Goal: Task Accomplishment & Management: Manage account settings

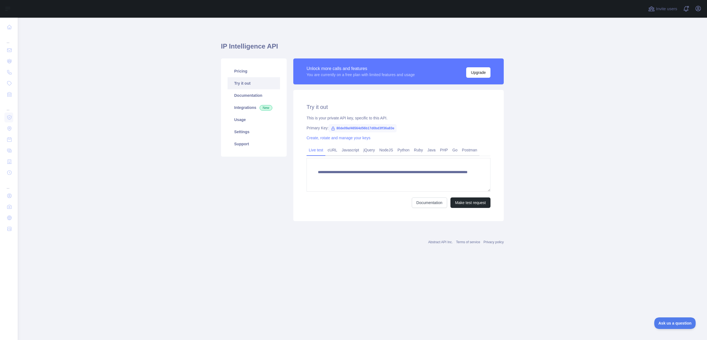
click at [703, 9] on div "Invite users View notifications Open user menu" at bounding box center [362, 9] width 689 height 18
click at [701, 9] on button "Open user menu" at bounding box center [697, 8] width 9 height 9
click at [661, 70] on button "Sign out" at bounding box center [671, 72] width 62 height 10
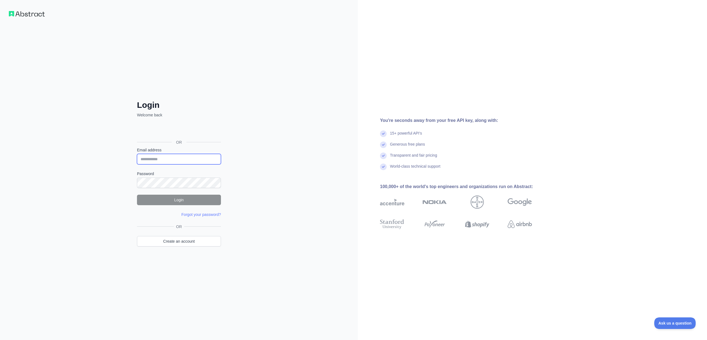
click at [160, 157] on input "Email address" at bounding box center [179, 159] width 84 height 10
type input "**********"
click at [156, 198] on button "Login" at bounding box center [179, 200] width 84 height 10
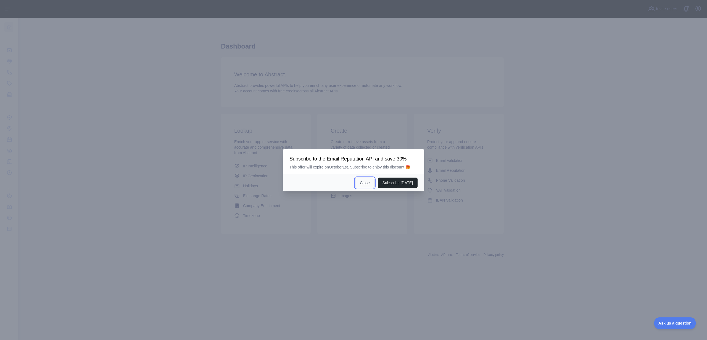
click at [365, 182] on button "Close" at bounding box center [364, 183] width 19 height 10
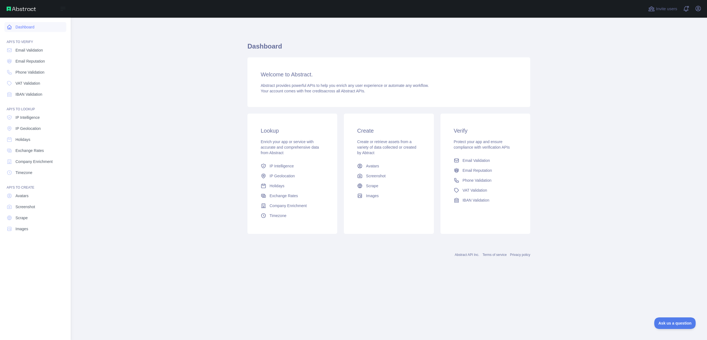
click at [24, 29] on link "Dashboard" at bounding box center [35, 27] width 62 height 10
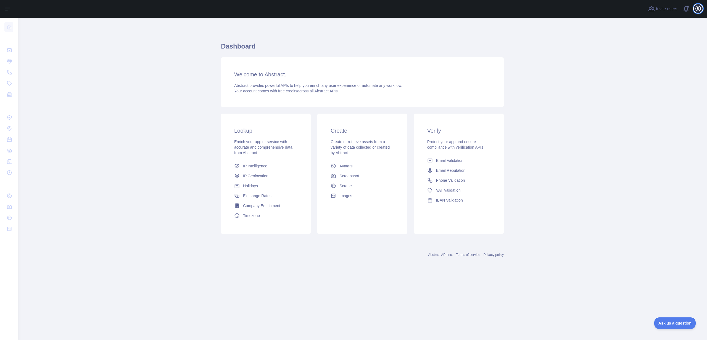
click at [695, 10] on icon "button" at bounding box center [698, 8] width 7 height 7
click at [674, 47] on link "Organization" at bounding box center [671, 50] width 62 height 10
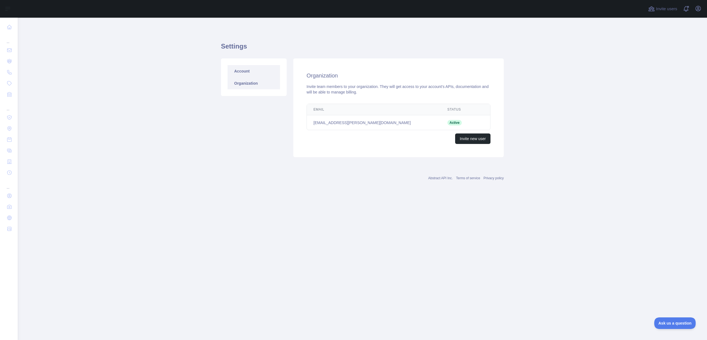
click at [275, 74] on link "Account" at bounding box center [253, 71] width 52 height 12
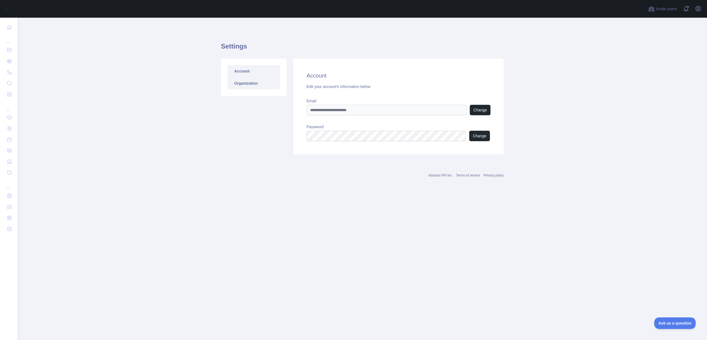
click at [257, 83] on link "Organization" at bounding box center [253, 83] width 52 height 12
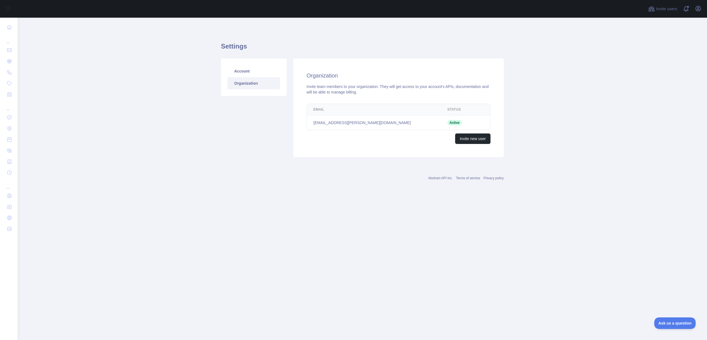
click at [335, 122] on td "yash.patel@1800gotjunk.com" at bounding box center [374, 122] width 134 height 15
click at [683, 9] on span at bounding box center [687, 9] width 11 height 18
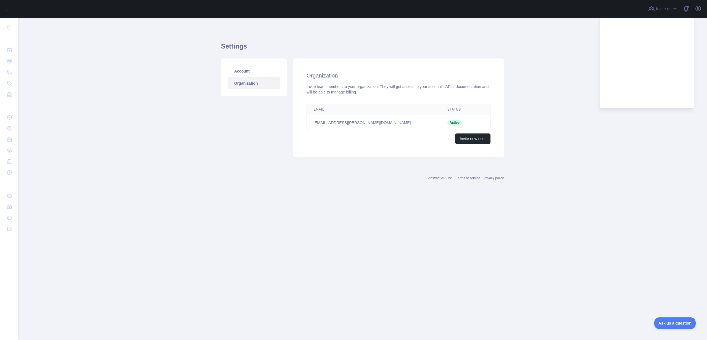
drag, startPoint x: 644, startPoint y: 163, endPoint x: 646, endPoint y: 144, distance: 19.7
click at [644, 163] on main "Settings Account Organization Organization Invite team members to your organiza…" at bounding box center [362, 179] width 689 height 323
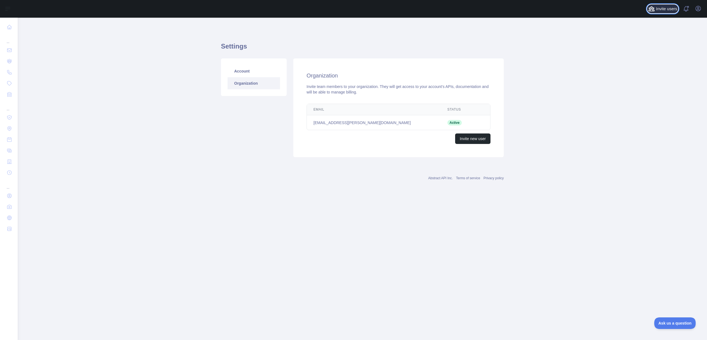
click at [661, 10] on span "Invite users" at bounding box center [666, 9] width 21 height 6
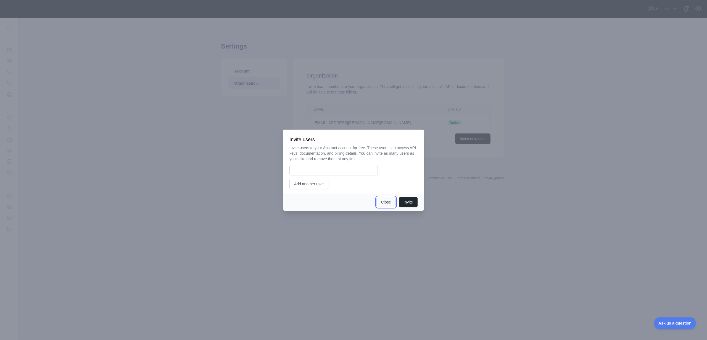
click at [378, 202] on button "Close" at bounding box center [385, 202] width 19 height 10
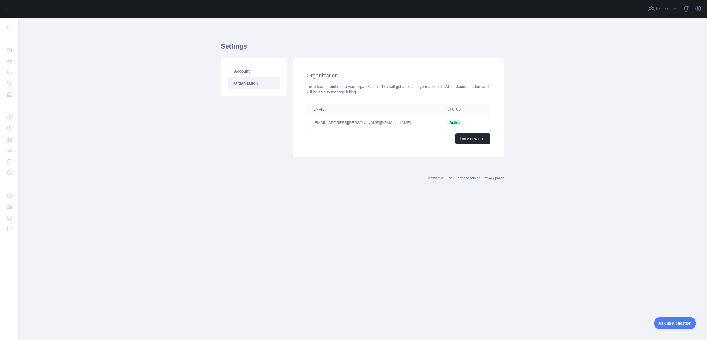
click at [698, 13] on div "Open user menu" at bounding box center [697, 9] width 9 height 10
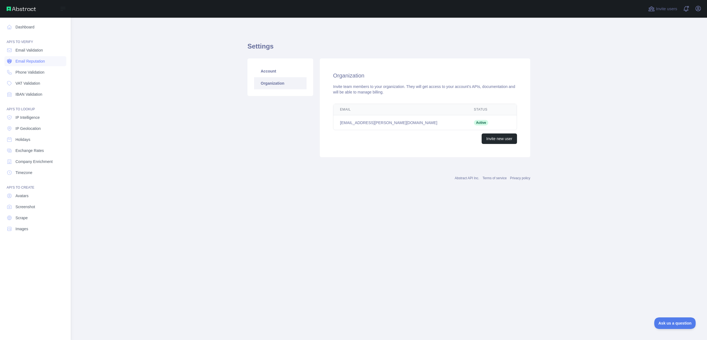
click at [30, 65] on link "Email Reputation" at bounding box center [35, 61] width 62 height 10
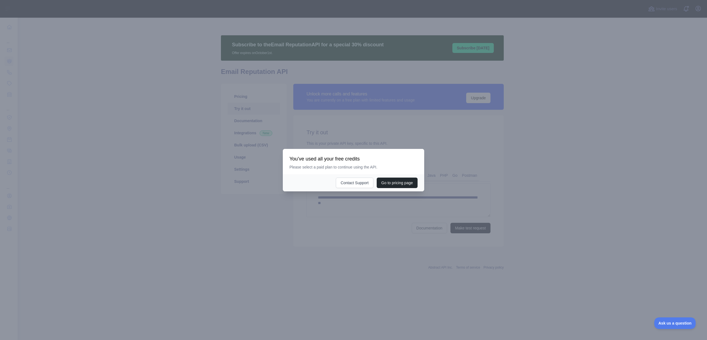
click at [363, 253] on div at bounding box center [353, 170] width 707 height 340
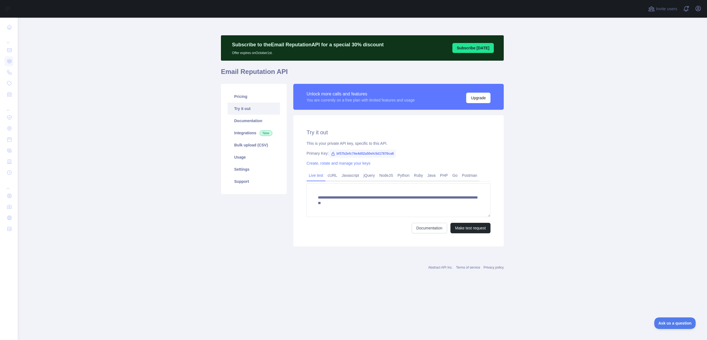
click at [177, 92] on main "**********" at bounding box center [362, 179] width 689 height 323
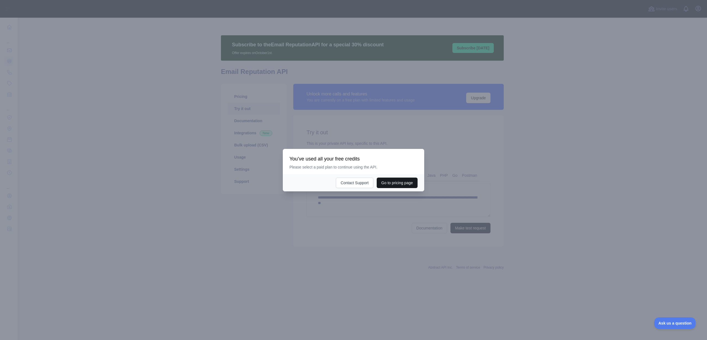
click at [392, 182] on button "Go to pricing page" at bounding box center [397, 183] width 41 height 10
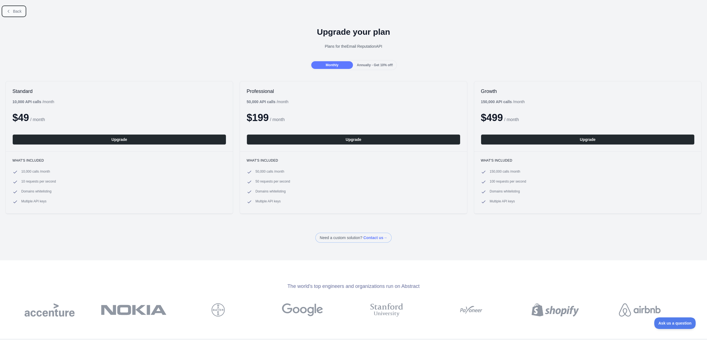
click at [22, 12] on button "Back" at bounding box center [14, 11] width 22 height 9
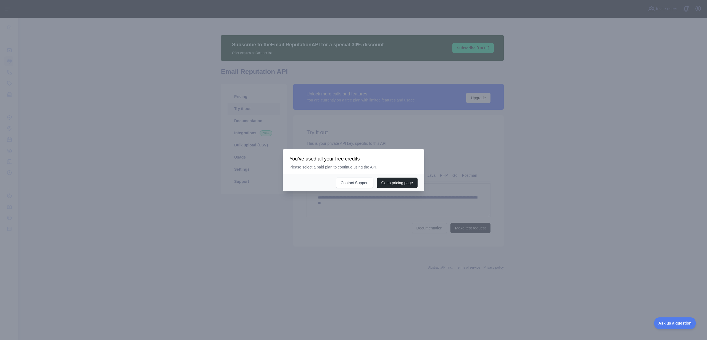
click at [172, 174] on div at bounding box center [353, 170] width 707 height 340
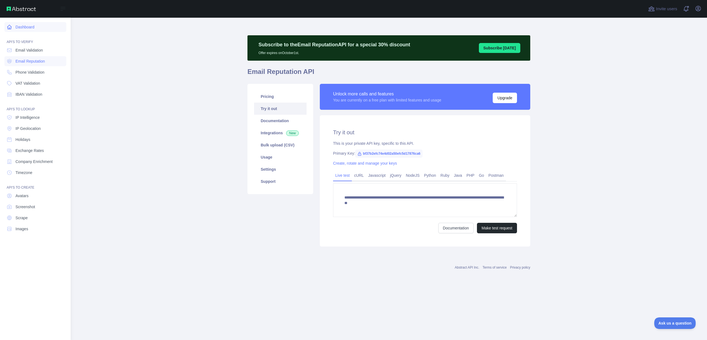
click at [17, 31] on link "Dashboard" at bounding box center [35, 27] width 62 height 10
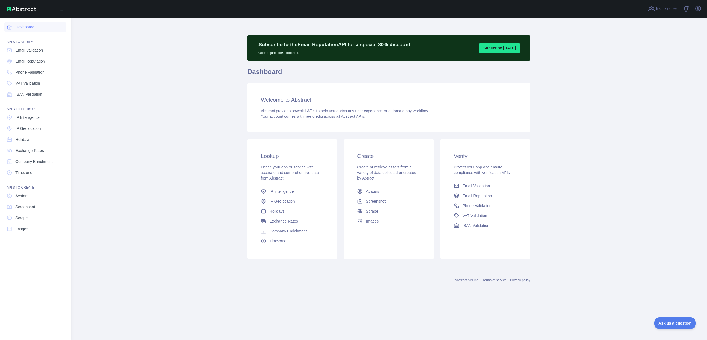
click at [17, 30] on link "Dashboard" at bounding box center [35, 27] width 62 height 10
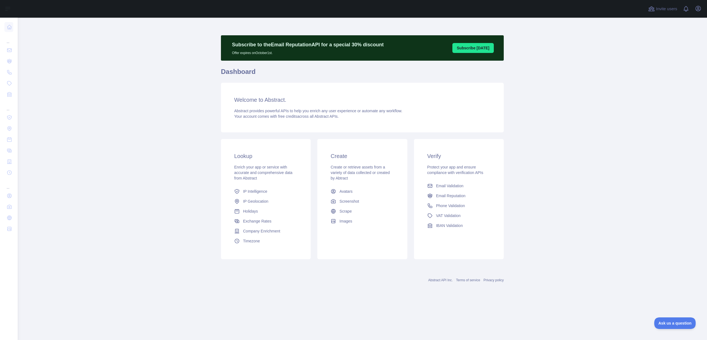
click at [90, 88] on main "Subscribe to the Email Reputation API for a special 30 % discount Offer expires…" at bounding box center [362, 179] width 689 height 323
click at [102, 72] on main "Subscribe to the Email Reputation API for a special 30 % discount Offer expires…" at bounding box center [362, 179] width 689 height 323
click at [573, 177] on main "Subscribe to the Email Reputation API for a special 30 % discount Offer expires…" at bounding box center [362, 179] width 689 height 323
click at [697, 11] on icon "button" at bounding box center [697, 8] width 5 height 5
click at [675, 41] on link "Account settings" at bounding box center [671, 40] width 62 height 10
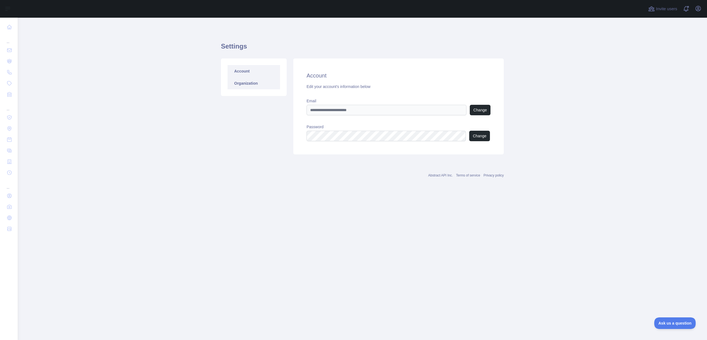
click at [251, 80] on link "Organization" at bounding box center [253, 83] width 52 height 12
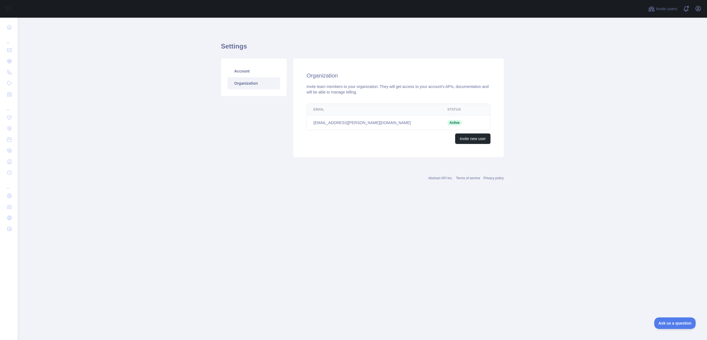
click at [441, 116] on td "Active" at bounding box center [457, 122] width 33 height 15
click at [343, 97] on div "Organization Invite team members to your organization. They will get access to …" at bounding box center [398, 108] width 210 height 99
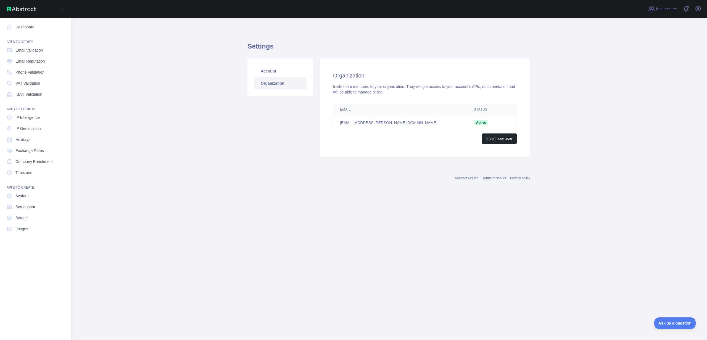
click at [16, 13] on div "Open sidebar" at bounding box center [35, 9] width 71 height 18
click at [15, 10] on img at bounding box center [21, 9] width 29 height 4
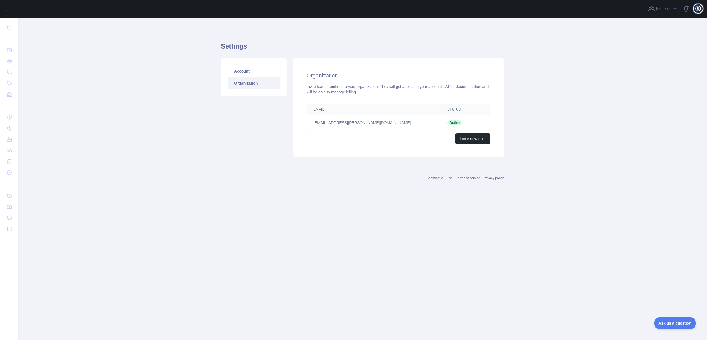
click at [695, 11] on icon "button" at bounding box center [698, 8] width 7 height 7
click at [667, 54] on link "Organization" at bounding box center [671, 50] width 62 height 10
click at [696, 11] on icon "button" at bounding box center [698, 8] width 7 height 7
click at [666, 24] on p "Signed in as" at bounding box center [671, 22] width 53 height 6
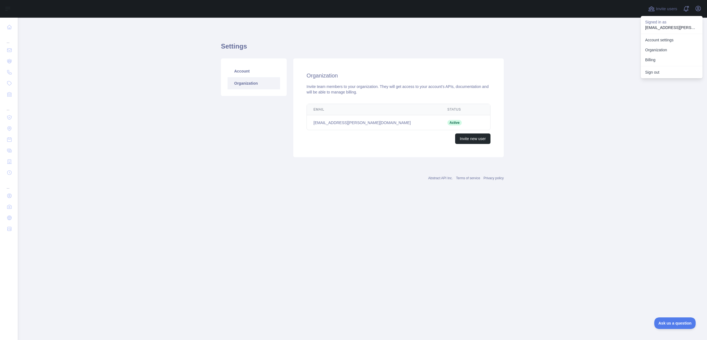
click at [621, 46] on main "Settings Account Organization Organization Invite team members to your organiza…" at bounding box center [362, 179] width 689 height 323
